Goal: Task Accomplishment & Management: Manage account settings

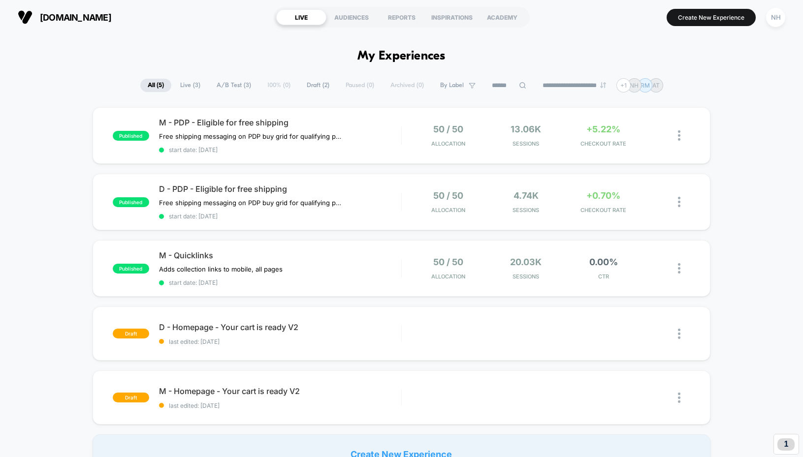
click at [790, 17] on div "[DOMAIN_NAME] LIVE AUDIENCES REPORTS INSPIRATIONS ACADEMY Create New Experience…" at bounding box center [401, 17] width 803 height 34
click at [777, 17] on div "NH" at bounding box center [775, 17] width 19 height 19
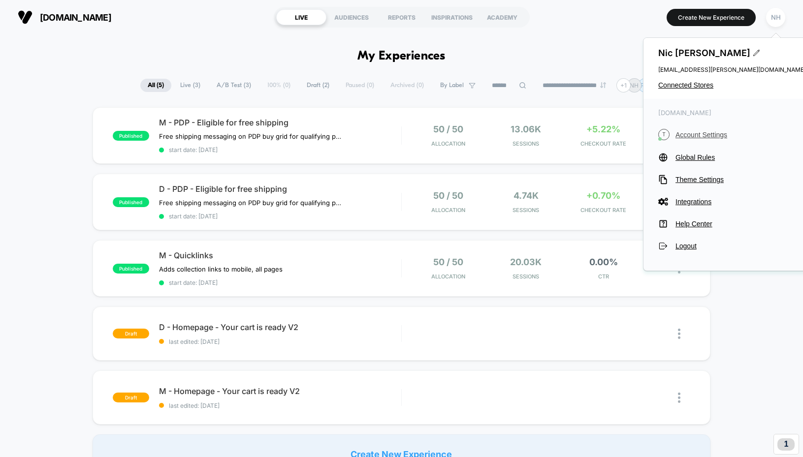
click at [702, 133] on span "Account Settings" at bounding box center [741, 135] width 130 height 8
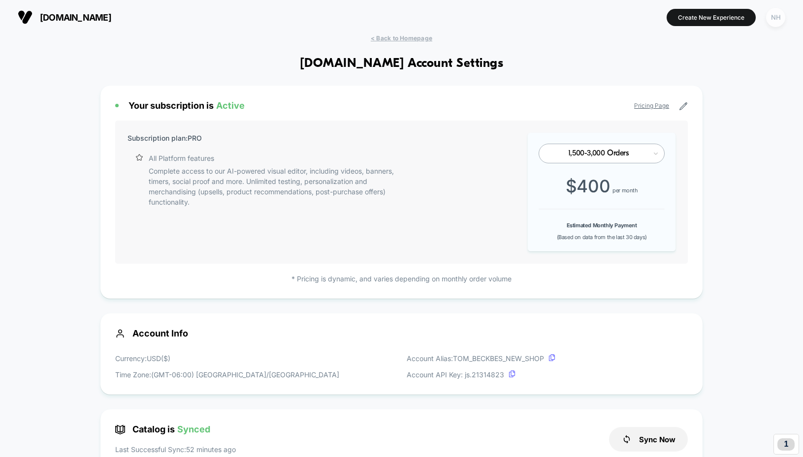
click at [774, 16] on div "NH" at bounding box center [775, 17] width 19 height 19
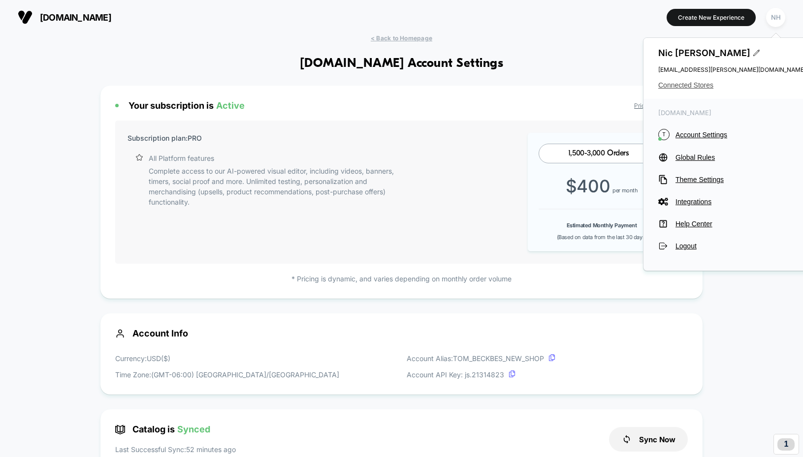
click at [696, 84] on span "Connected Stores" at bounding box center [732, 85] width 148 height 8
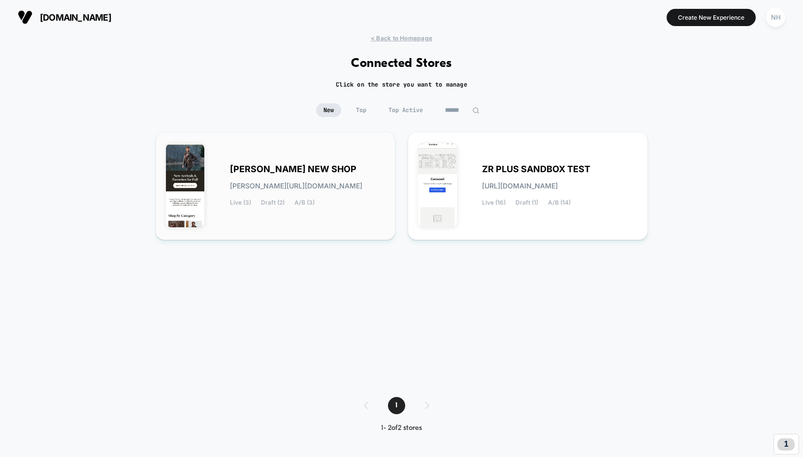
click at [272, 168] on span "[PERSON_NAME] NEW SHOP" at bounding box center [293, 169] width 127 height 7
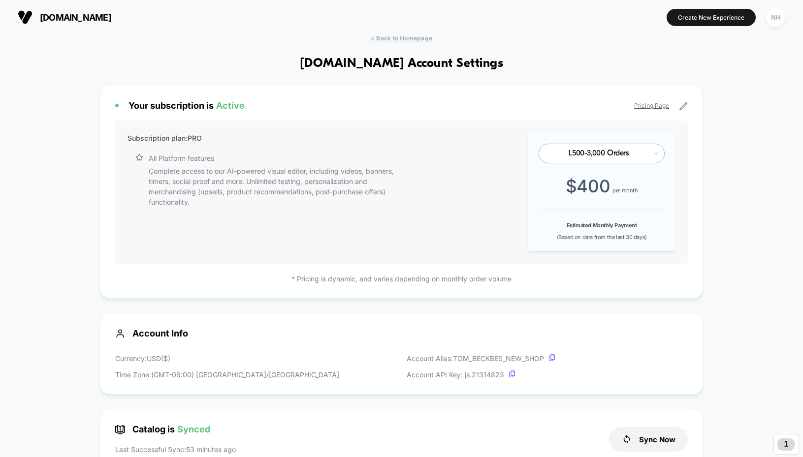
scroll to position [133, 0]
